Goal: Information Seeking & Learning: Learn about a topic

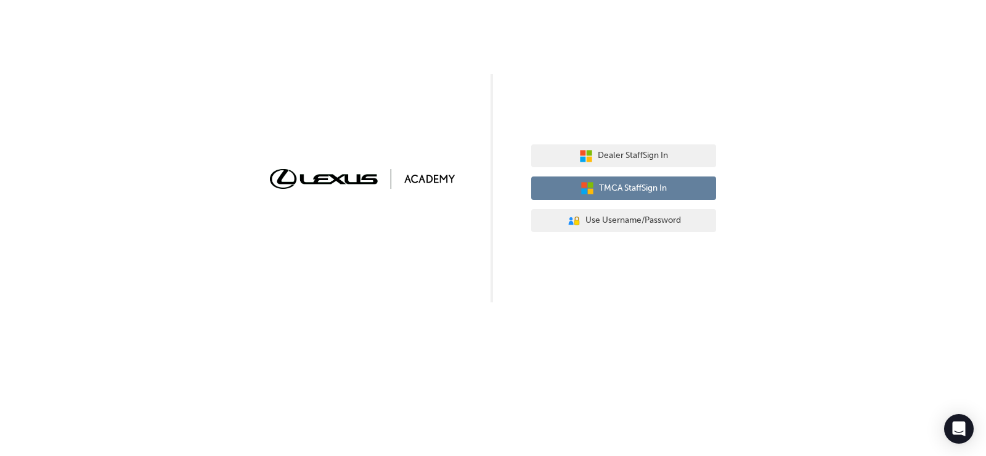
click at [610, 187] on span "TMCA Staff Sign In" at bounding box center [633, 188] width 68 height 14
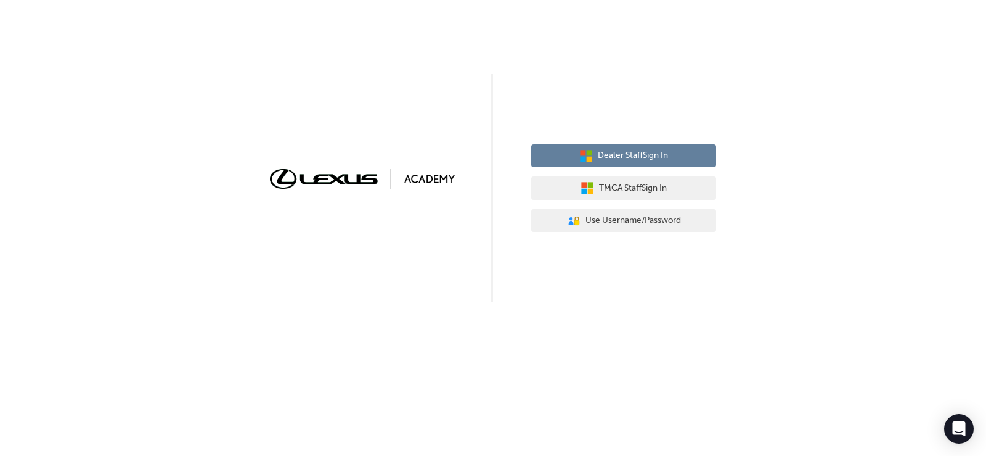
click at [637, 154] on span "Dealer Staff Sign In" at bounding box center [633, 156] width 70 height 14
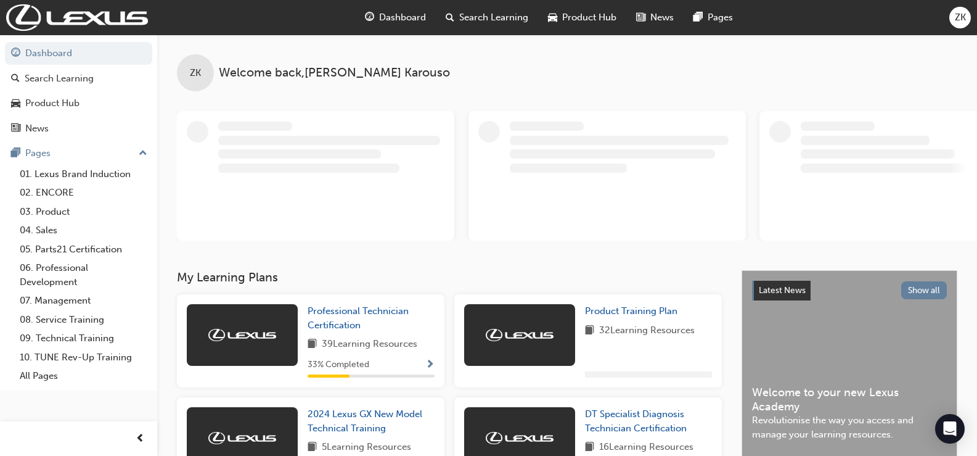
click at [481, 15] on span "Search Learning" at bounding box center [493, 17] width 69 height 14
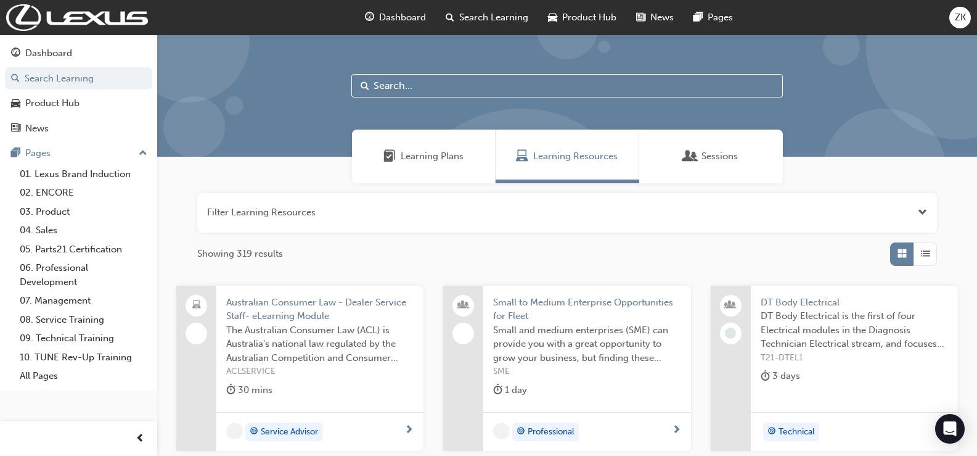
click at [400, 85] on input "text" at bounding box center [567, 85] width 432 height 23
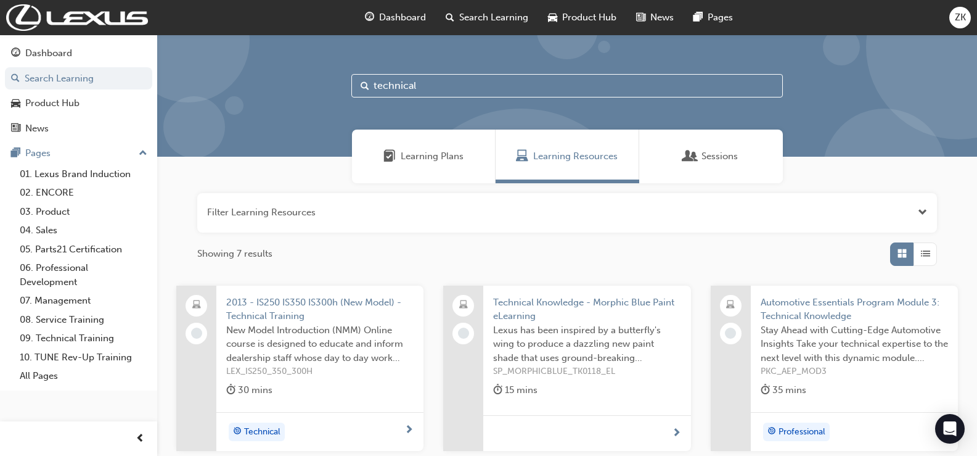
type input "technical"
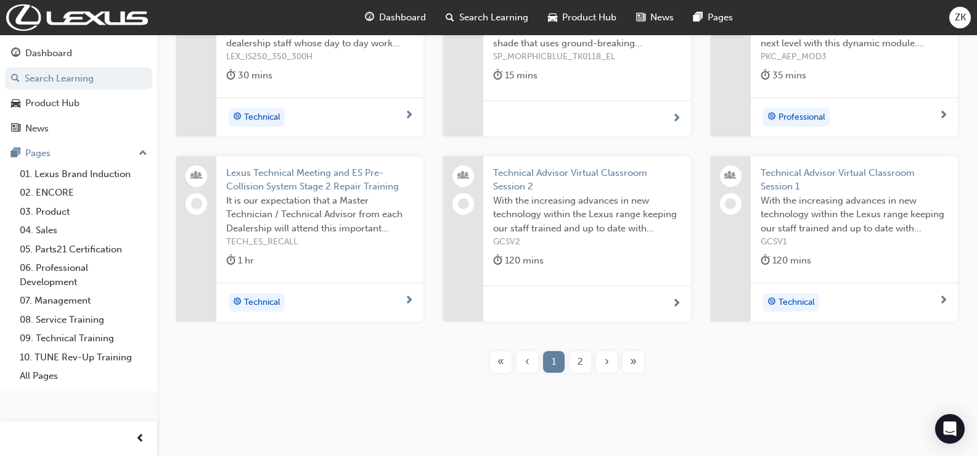
scroll to position [331, 0]
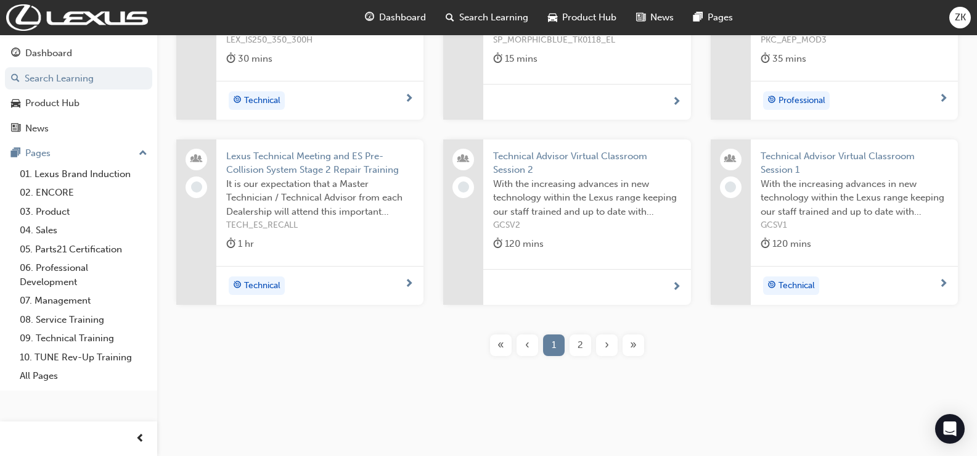
click at [581, 342] on span "2" at bounding box center [581, 345] width 6 height 14
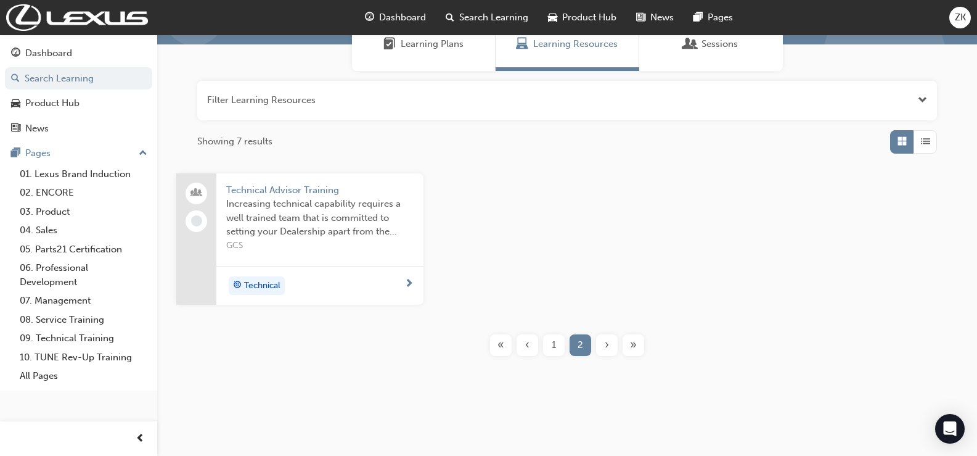
click at [288, 187] on span "Technical Advisor Training" at bounding box center [319, 190] width 187 height 14
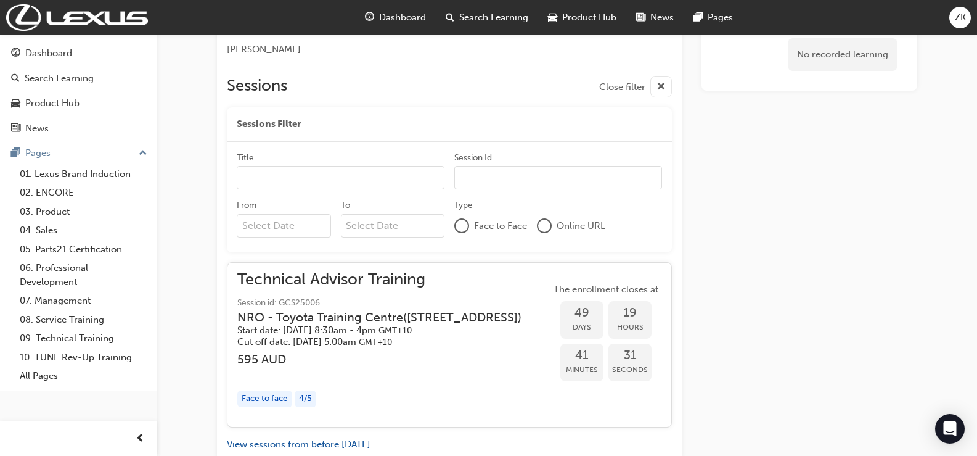
scroll to position [751, 0]
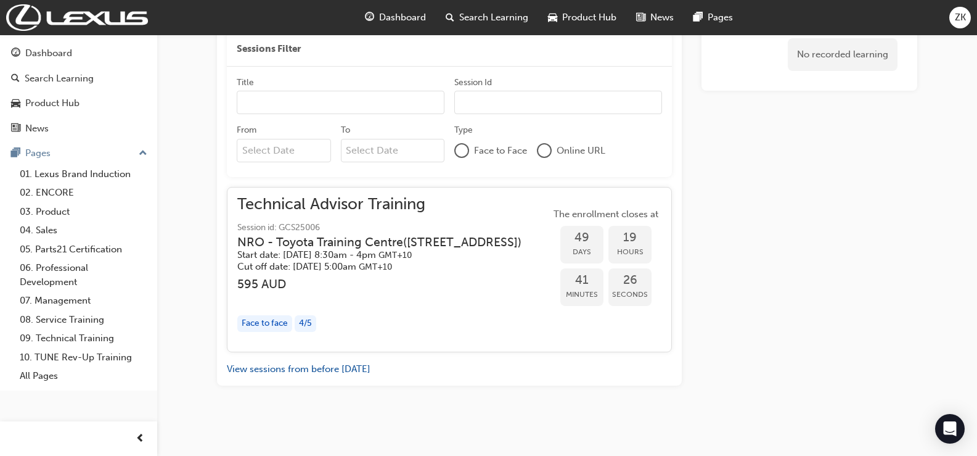
click at [291, 317] on div "Face to face" at bounding box center [264, 323] width 55 height 17
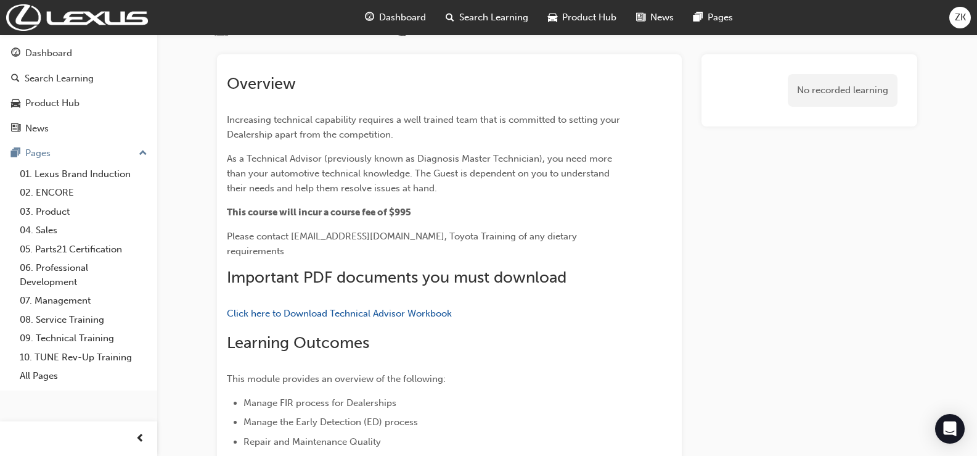
scroll to position [0, 0]
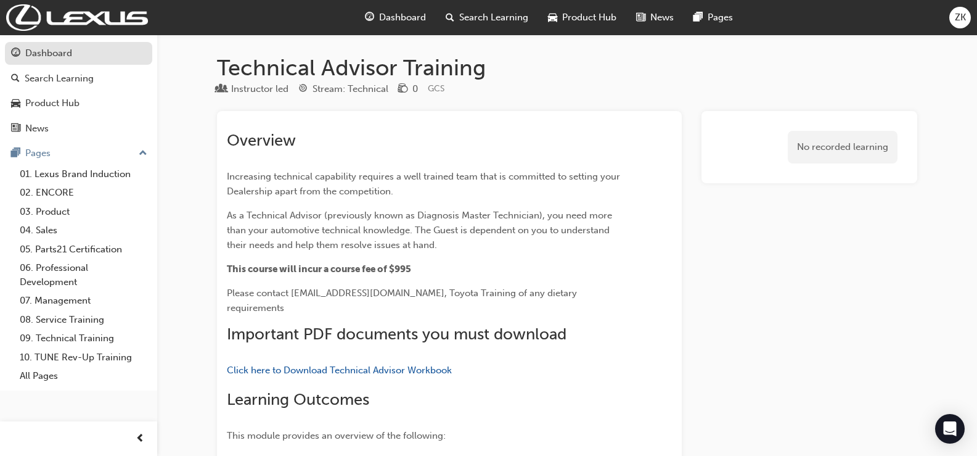
click at [49, 46] on div "Dashboard" at bounding box center [48, 53] width 47 height 14
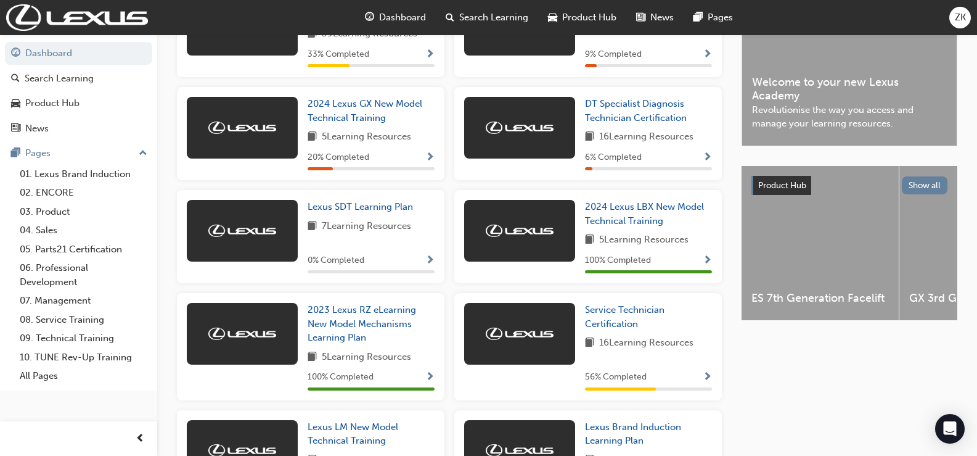
scroll to position [370, 0]
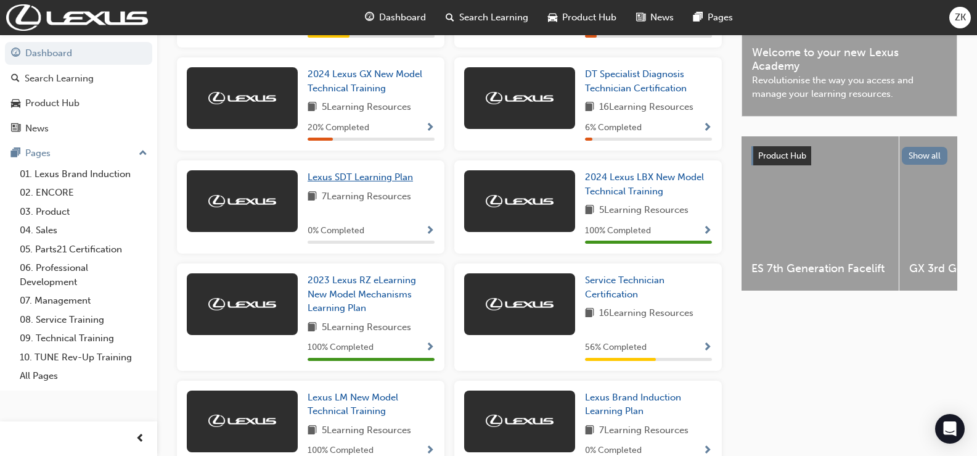
click at [374, 182] on span "Lexus SDT Learning Plan" at bounding box center [360, 176] width 105 height 11
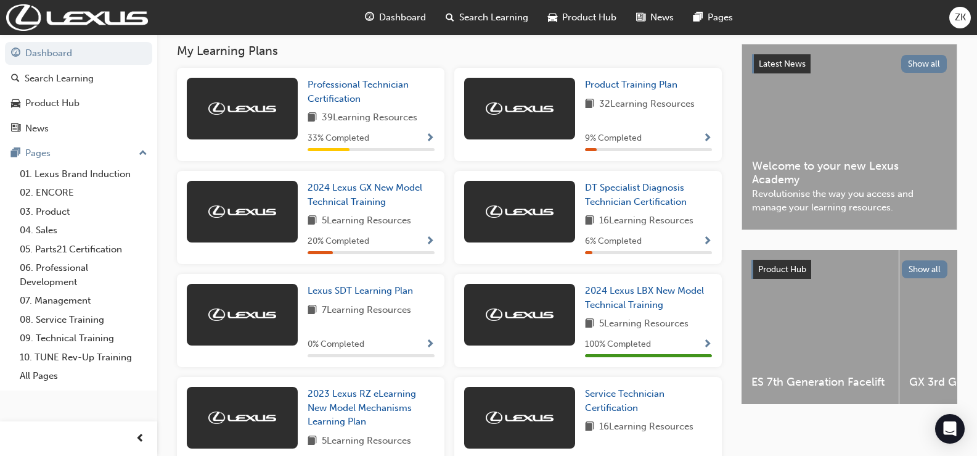
scroll to position [227, 0]
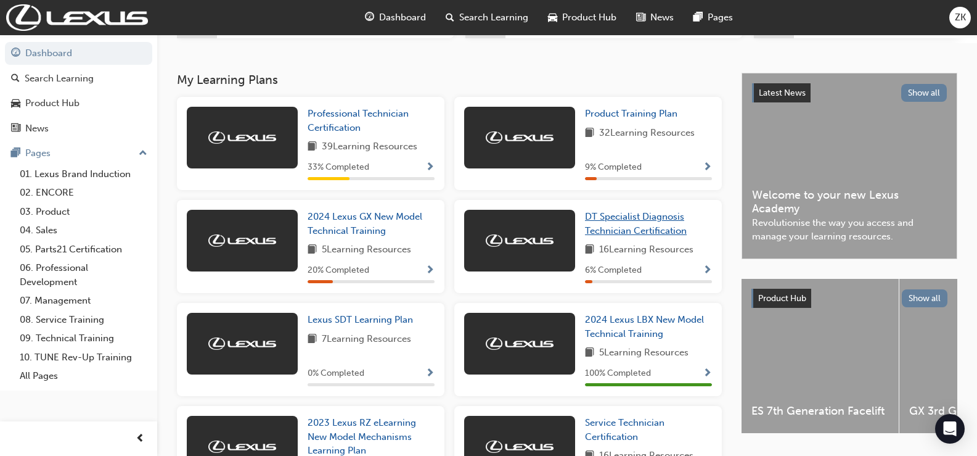
click at [628, 230] on span "DT Specialist Diagnosis Technician Certification" at bounding box center [636, 223] width 102 height 25
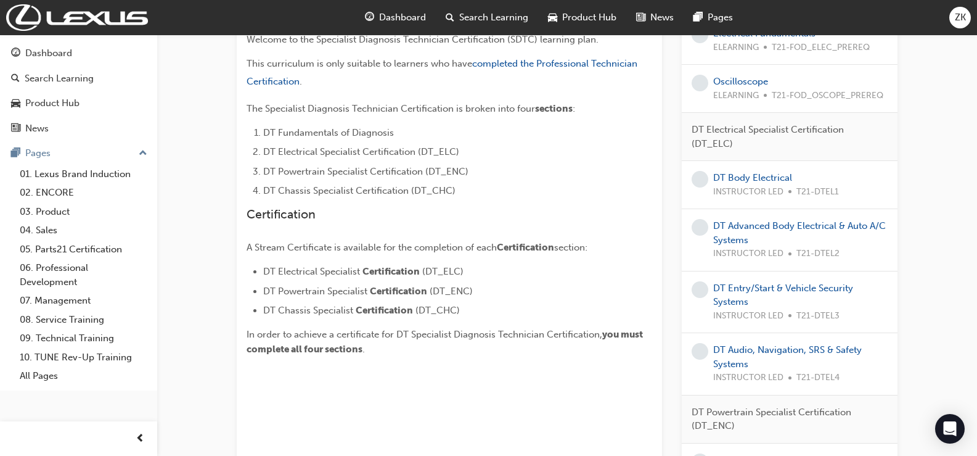
scroll to position [385, 0]
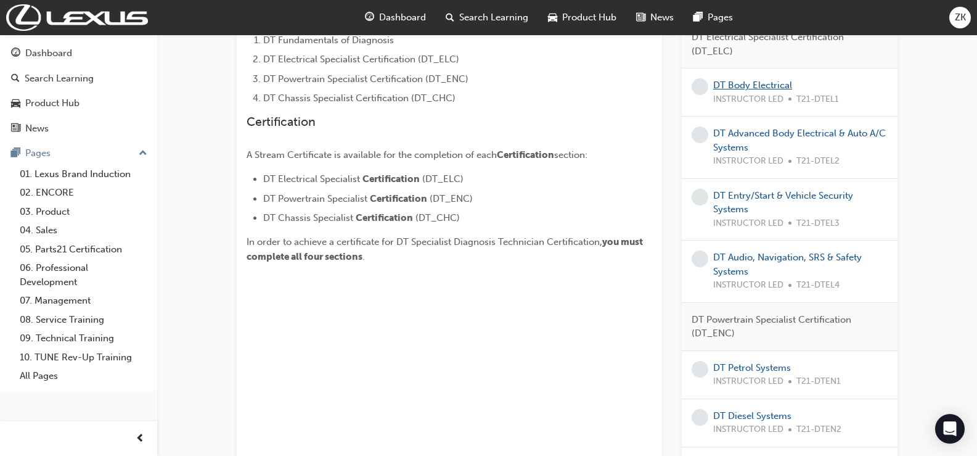
click at [768, 84] on link "DT Body Electrical" at bounding box center [752, 85] width 79 height 11
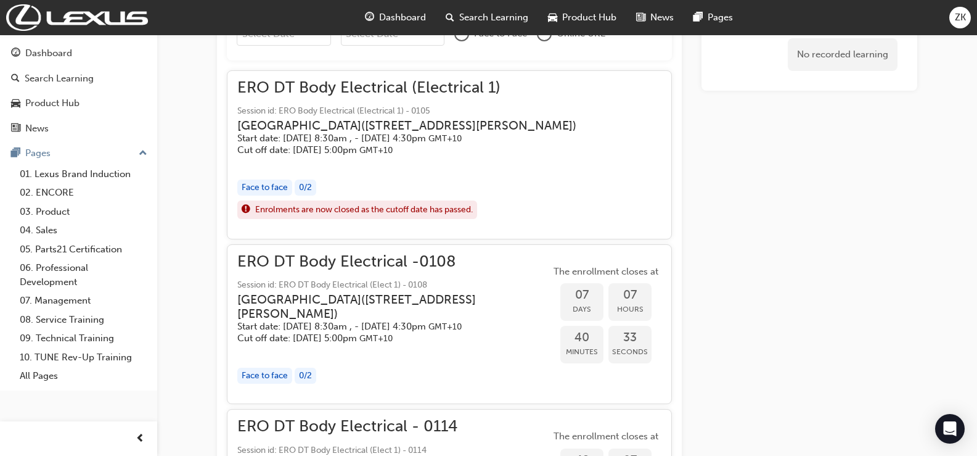
scroll to position [878, 0]
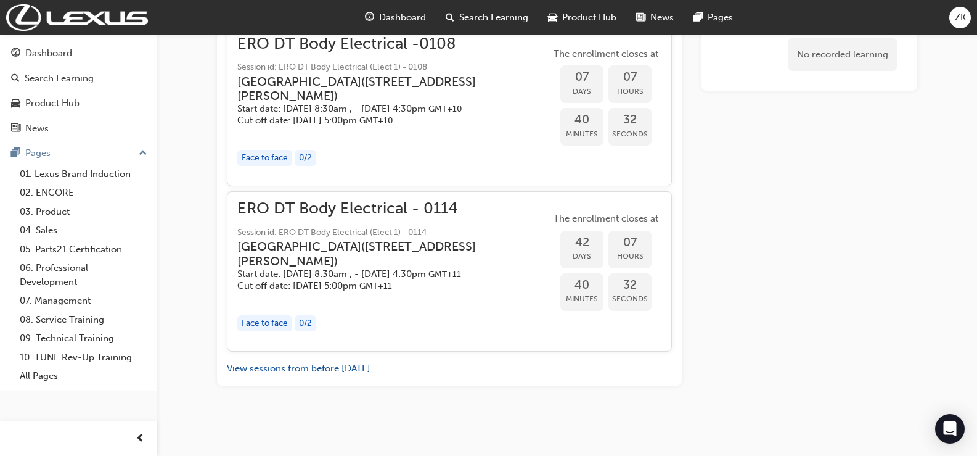
click at [397, 166] on div "Face to face 0 / 2" at bounding box center [393, 158] width 313 height 17
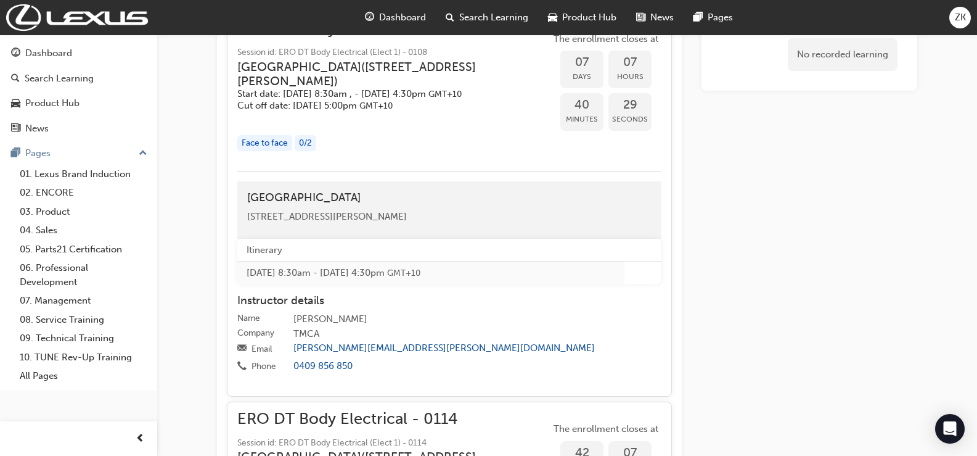
click at [351, 152] on div "Face to face 0 / 2" at bounding box center [393, 143] width 313 height 17
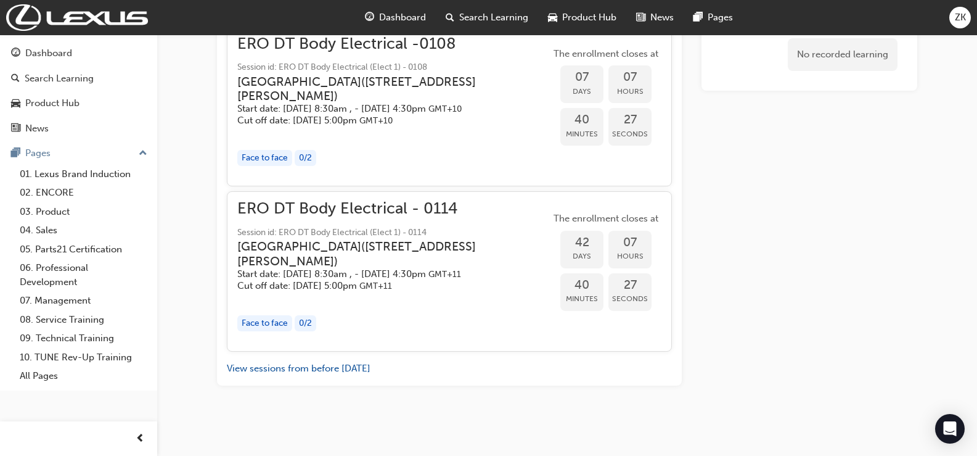
click at [322, 332] on div "Face to face 0 / 2" at bounding box center [393, 323] width 313 height 17
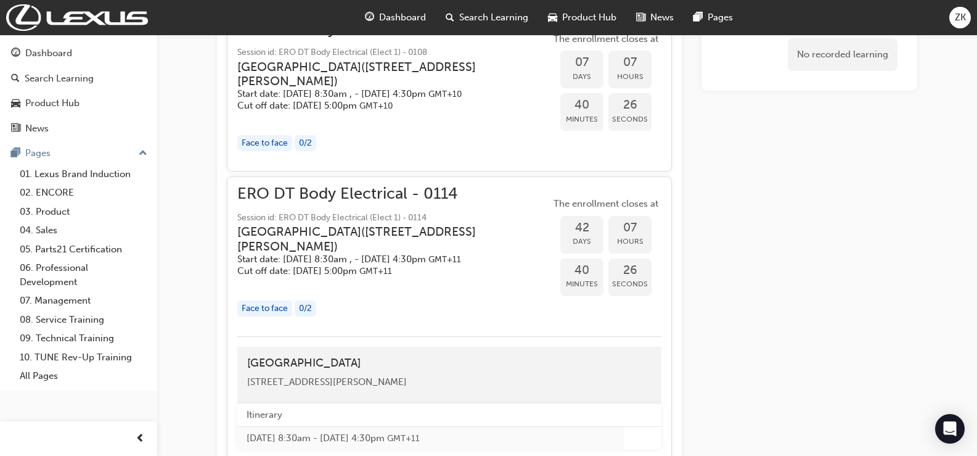
click at [342, 317] on div "Face to face 0 / 2" at bounding box center [393, 308] width 313 height 17
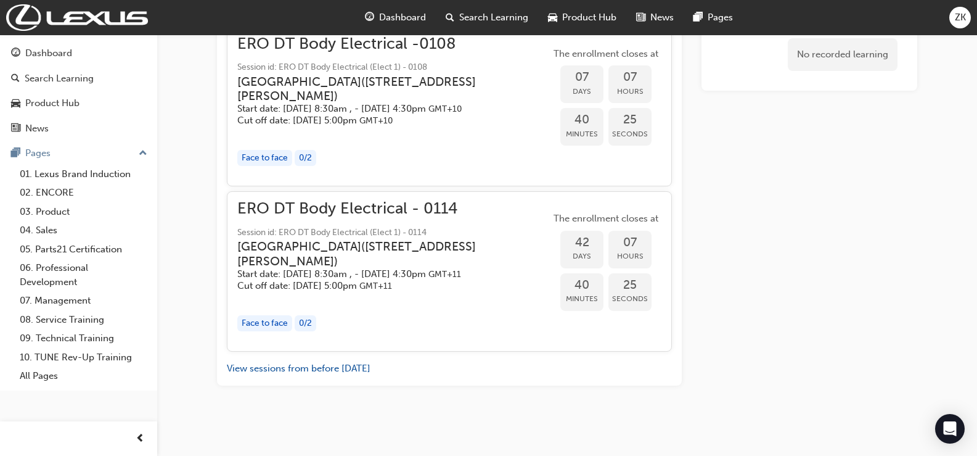
scroll to position [899, 0]
click at [330, 314] on div "ERO DT Body Electrical - 0114 Session id: ERO DT Body Electrical (Elect 1) - 01…" at bounding box center [393, 271] width 313 height 139
